Goal: Navigation & Orientation: Find specific page/section

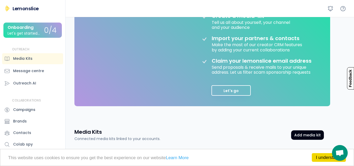
scroll to position [166, 0]
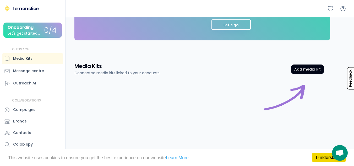
click at [42, 62] on div "Media Kits" at bounding box center [32, 58] width 61 height 11
click at [35, 8] on div "Lemonslice" at bounding box center [26, 8] width 26 height 7
click at [15, 9] on div "Lemonslice" at bounding box center [26, 8] width 26 height 7
click at [23, 69] on div "Message centre" at bounding box center [28, 71] width 31 height 6
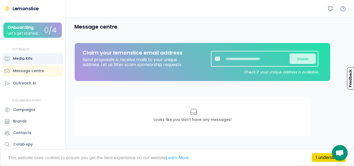
click at [18, 56] on div "Media Kits" at bounding box center [22, 59] width 19 height 6
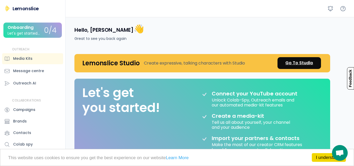
click at [318, 65] on link "Go To Studio" at bounding box center [300, 63] width 44 height 12
